Goal: Transaction & Acquisition: Purchase product/service

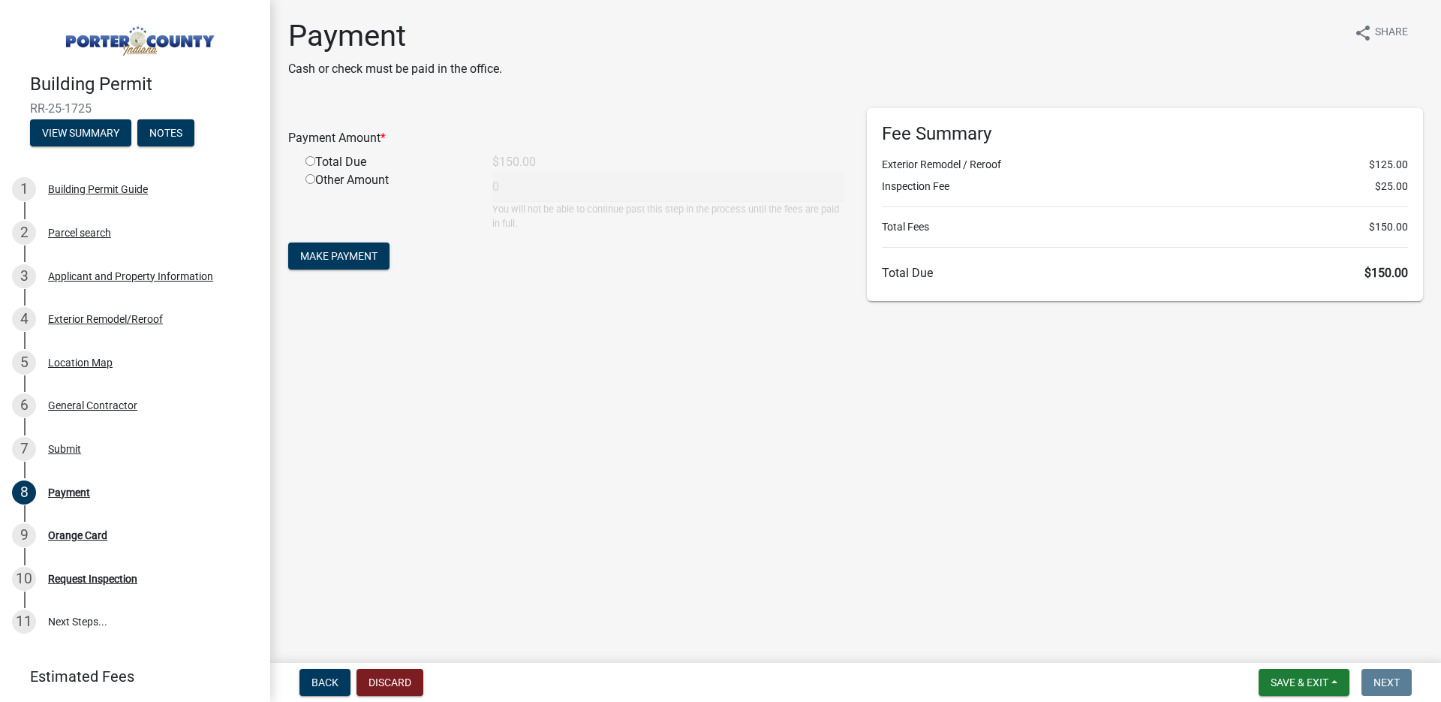
click at [312, 160] on input "radio" at bounding box center [310, 161] width 10 height 10
radio input "true"
type input "150"
click at [332, 265] on button "Make Payment" at bounding box center [338, 255] width 101 height 27
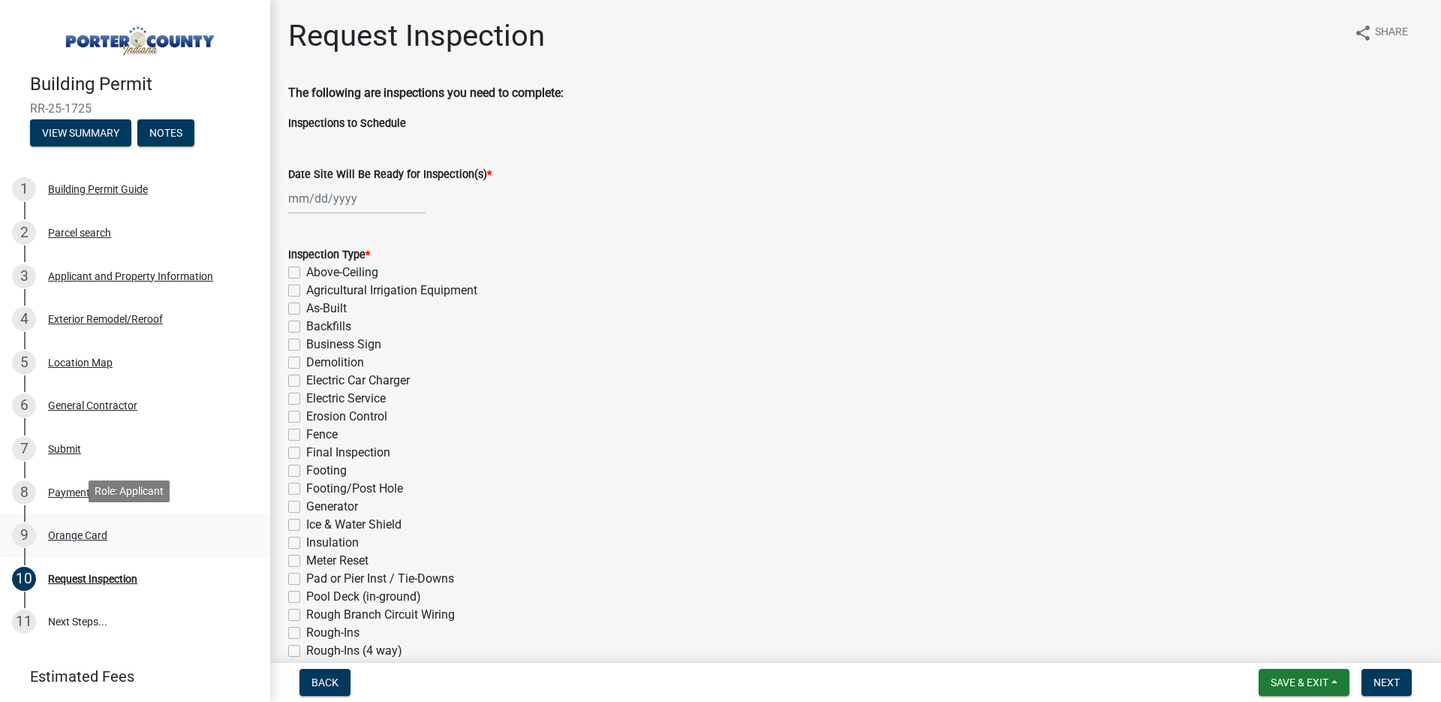
click at [73, 530] on div "Orange Card" at bounding box center [77, 535] width 59 height 11
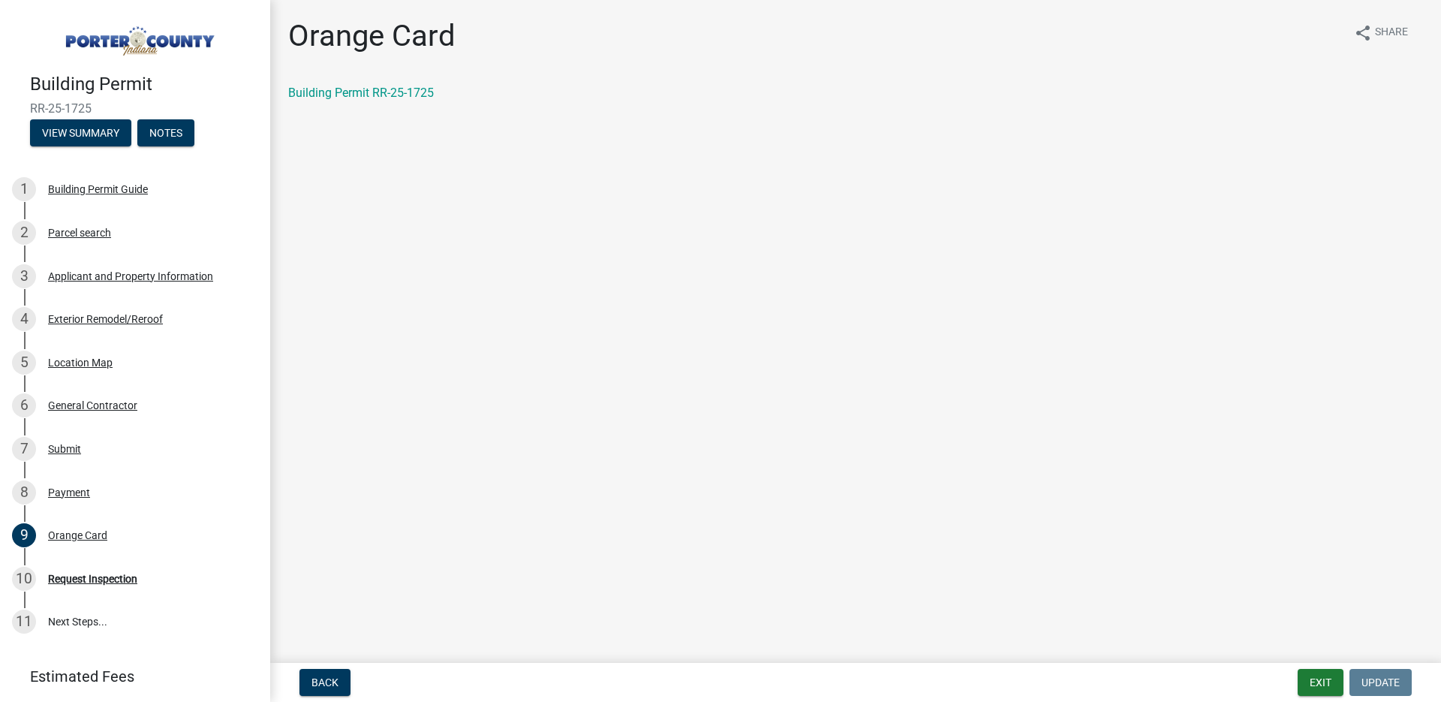
click at [379, 83] on div "Orange Card share Share Building Permit RR-25-1725" at bounding box center [855, 73] width 1157 height 110
click at [383, 95] on link "Building Permit RR-25-1725" at bounding box center [361, 93] width 146 height 14
